Goal: Task Accomplishment & Management: Complete application form

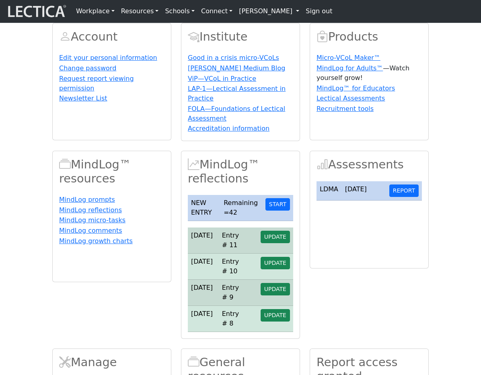
scroll to position [109, 0]
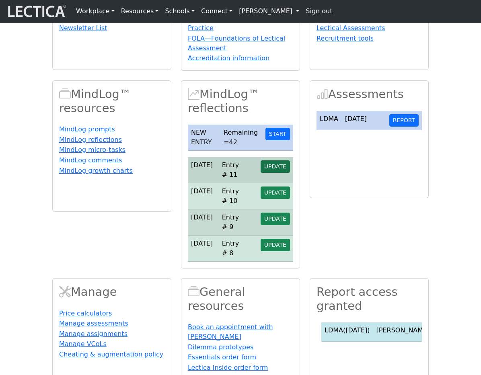
click at [271, 170] on span "UPDATE" at bounding box center [275, 166] width 22 height 6
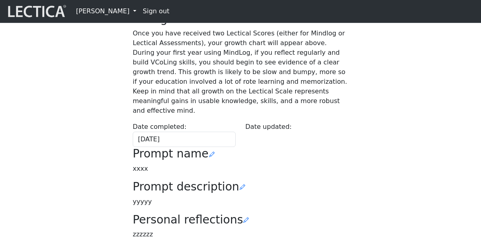
scroll to position [88, 0]
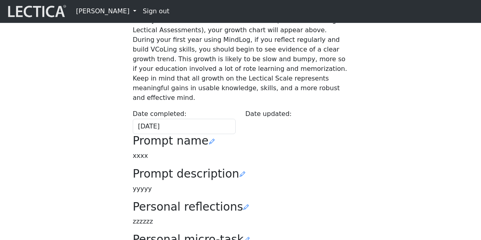
click at [94, 146] on div "Your growth chart Once you have received two Lectical Scores (either for Mindlo…" at bounding box center [240, 132] width 386 height 305
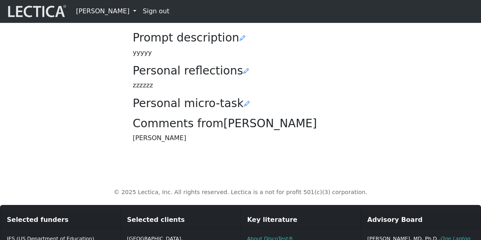
scroll to position [298, 0]
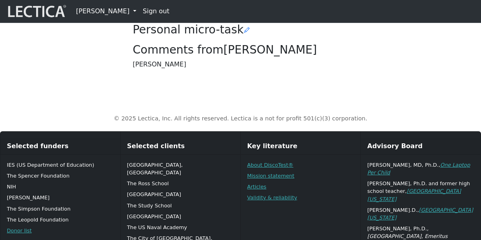
click at [233, 37] on h3 "Personal micro-task" at bounding box center [241, 30] width 216 height 14
click at [244, 33] on icon at bounding box center [247, 30] width 6 height 6
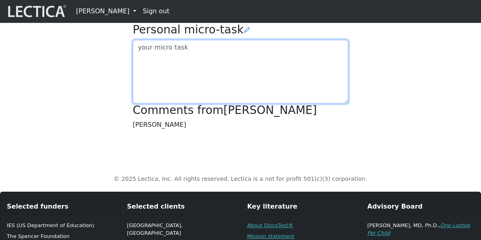
click at [156, 103] on textarea at bounding box center [241, 72] width 216 height 64
type textarea "asdfasdf"
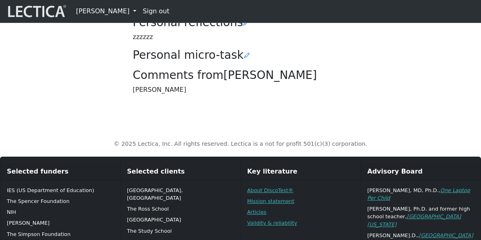
scroll to position [272, 0]
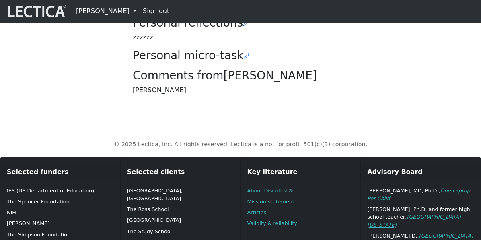
click at [243, 26] on icon at bounding box center [246, 23] width 6 height 6
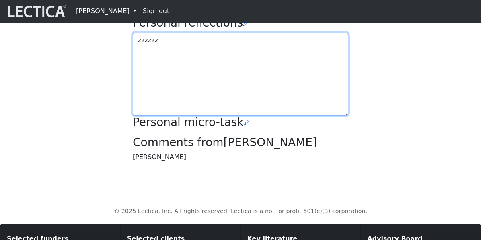
click at [182, 115] on textarea "zzzzzz" at bounding box center [241, 74] width 216 height 83
type textarea "zzzzzz. vvvv"
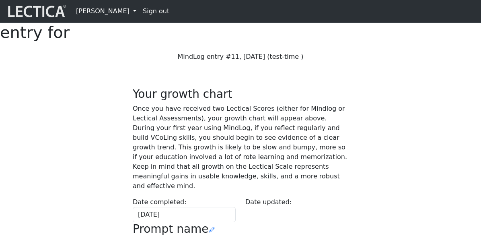
scroll to position [272, 0]
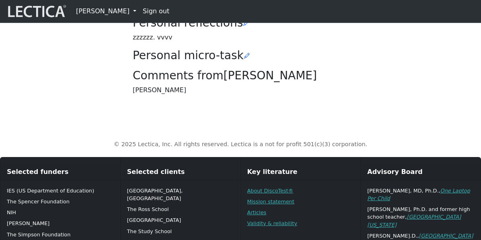
click at [244, 59] on icon at bounding box center [247, 56] width 6 height 6
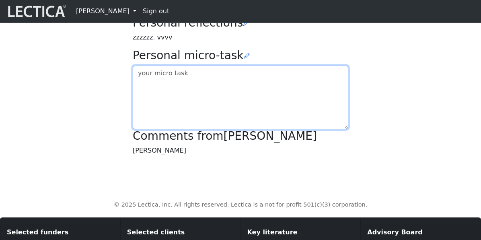
click at [204, 129] on textarea at bounding box center [241, 98] width 216 height 64
type textarea "asdfd"
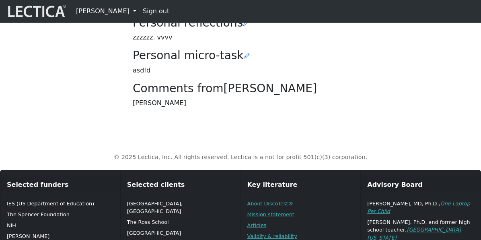
click at [231, 30] on h3 "Personal reflections" at bounding box center [241, 23] width 216 height 14
click at [243, 26] on icon at bounding box center [246, 23] width 6 height 6
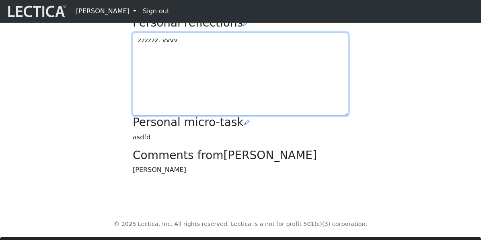
click at [231, 115] on textarea "zzzzzz. vvvv" at bounding box center [241, 74] width 216 height 83
type textarea "zzzzzz. vvvvaa"
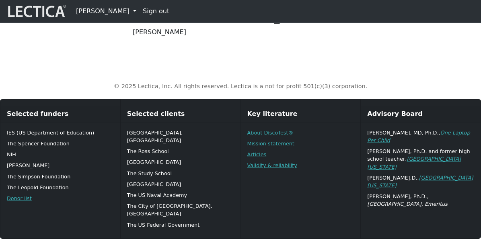
scroll to position [345, 0]
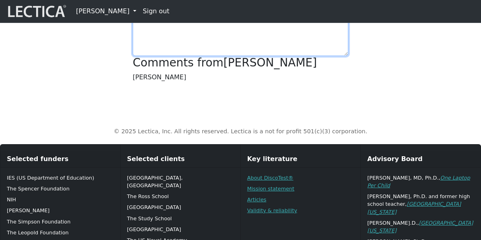
click at [243, 56] on textarea "asdfd" at bounding box center [241, 24] width 216 height 64
type textarea "asdfdxx"
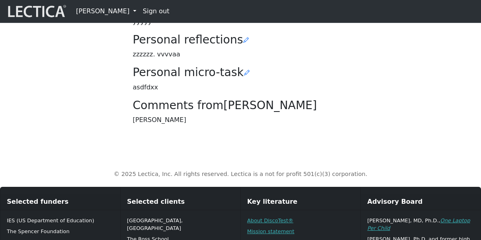
scroll to position [244, 0]
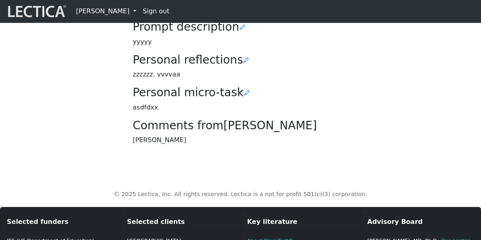
click at [185, 20] on textarea "xxxx" at bounding box center [241, 7] width 216 height 25
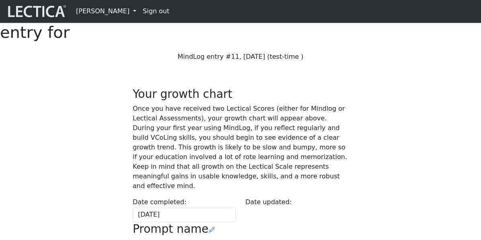
scroll to position [244, 0]
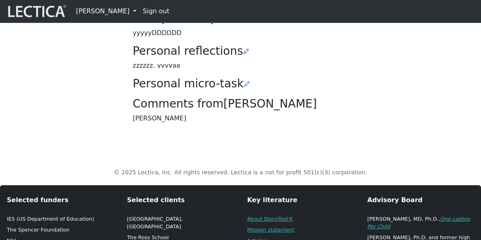
click at [243, 54] on icon at bounding box center [246, 51] width 6 height 6
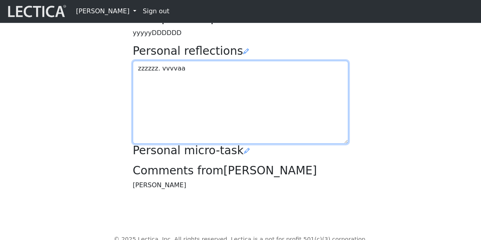
click at [212, 144] on textarea "zzzzzz. vvvvaa" at bounding box center [241, 102] width 216 height 83
click at [214, 144] on textarea "zzzzzz. vvvvaa" at bounding box center [241, 102] width 216 height 83
type textarea "zzzzzz. vvvvaaRRRRRRRR"
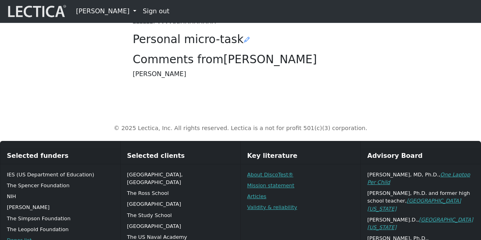
scroll to position [290, 0]
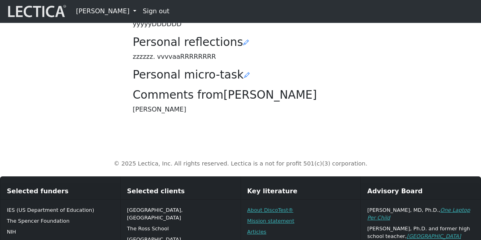
scroll to position [252, 0]
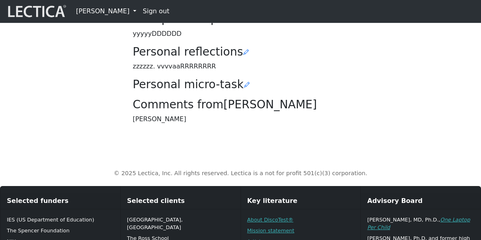
click at [199, 12] on textarea "xxxxPPPPPPP" at bounding box center [241, -1] width 216 height 25
type textarea "xxxxPPPPPPP1"
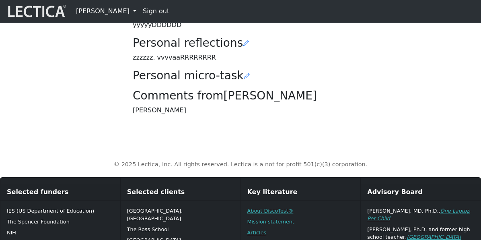
click at [240, 14] on icon at bounding box center [243, 10] width 6 height 6
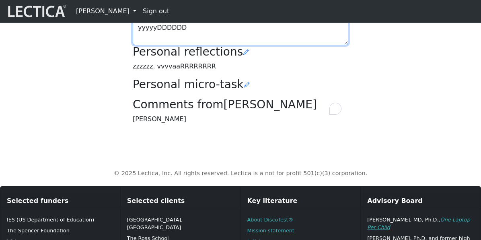
click at [236, 45] on textarea "yyyyyDDDDDD" at bounding box center [241, 32] width 216 height 25
type textarea "yyyyyDDDDDD2"
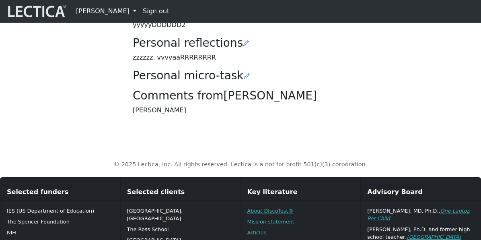
click at [243, 46] on icon at bounding box center [246, 43] width 6 height 6
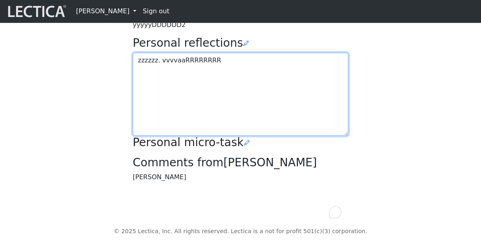
click at [230, 136] on textarea "zzzzzz. vvvvaaRRRRRRRR" at bounding box center [241, 94] width 216 height 83
type textarea "zzzzzz. vvvvaaRRRRRRRR3"
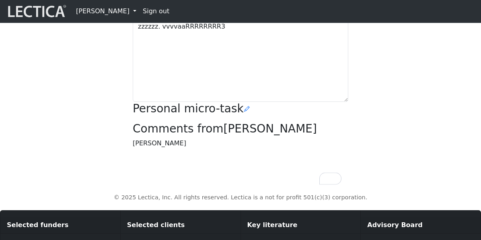
scroll to position [287, 0]
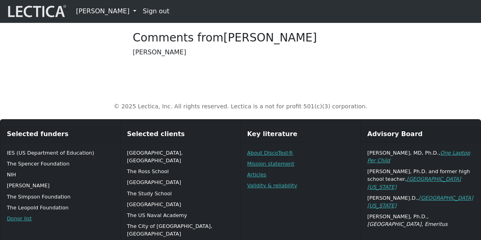
scroll to position [311, 0]
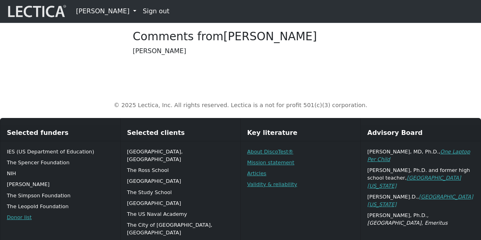
click at [244, 20] on icon at bounding box center [247, 17] width 6 height 6
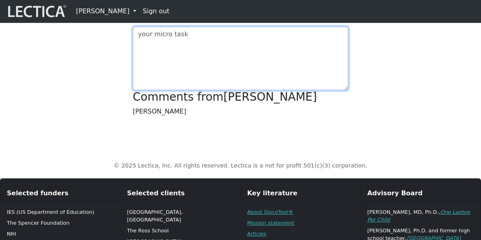
click at [189, 90] on textarea at bounding box center [241, 59] width 216 height 64
type textarea "n"
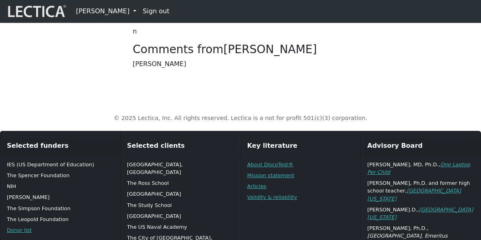
click at [244, 20] on icon at bounding box center [247, 17] width 6 height 6
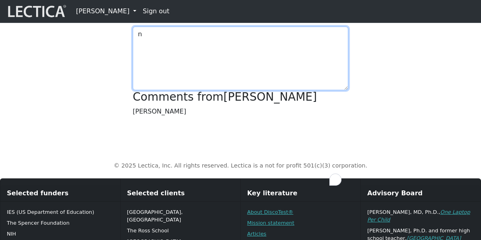
click at [218, 90] on textarea "n" at bounding box center [241, 59] width 216 height 64
type textarea "nnn"
